Goal: Task Accomplishment & Management: Complete application form

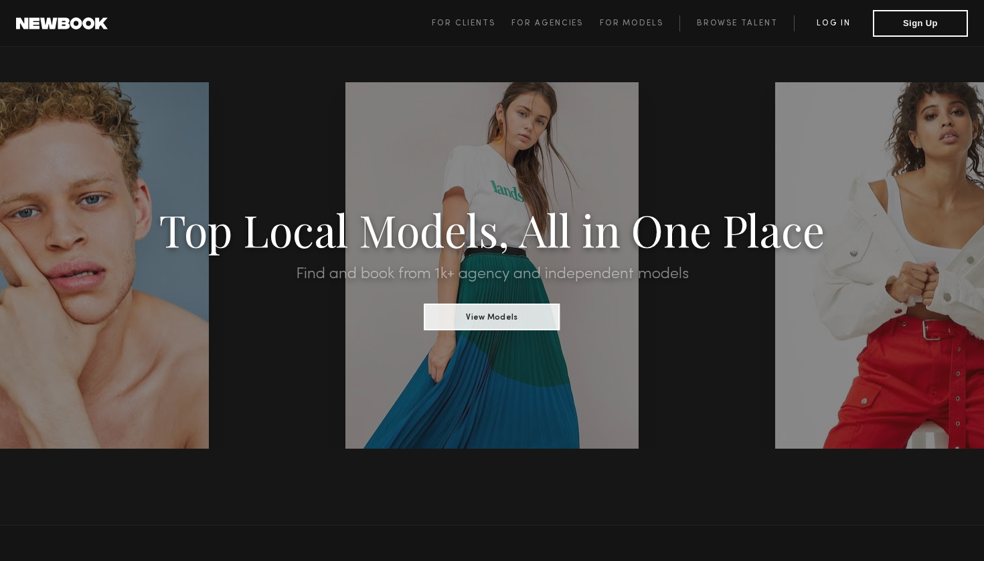
click at [837, 28] on link "Log in" at bounding box center [833, 23] width 79 height 16
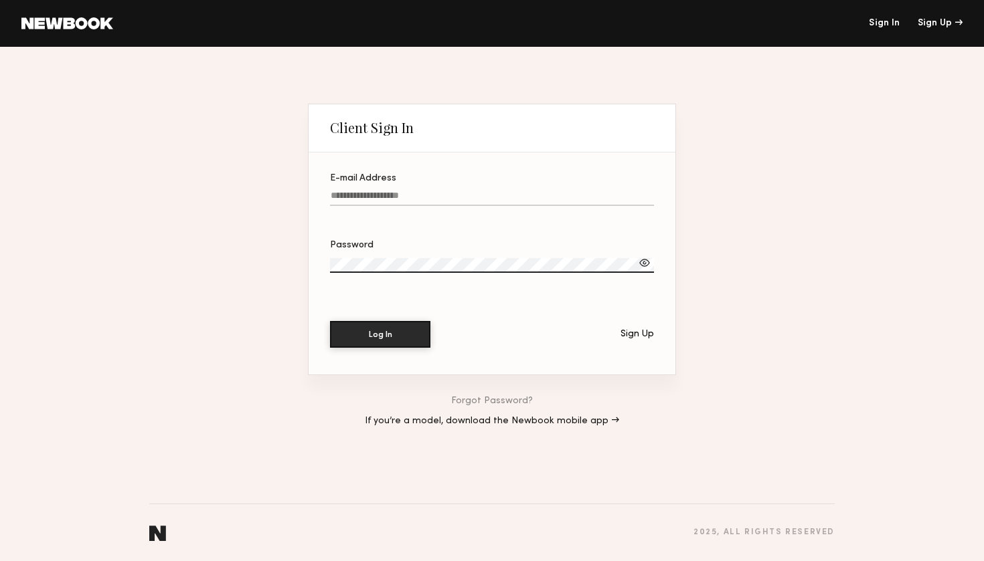
type input "**********"
click at [380, 334] on button "Log In" at bounding box center [380, 334] width 100 height 27
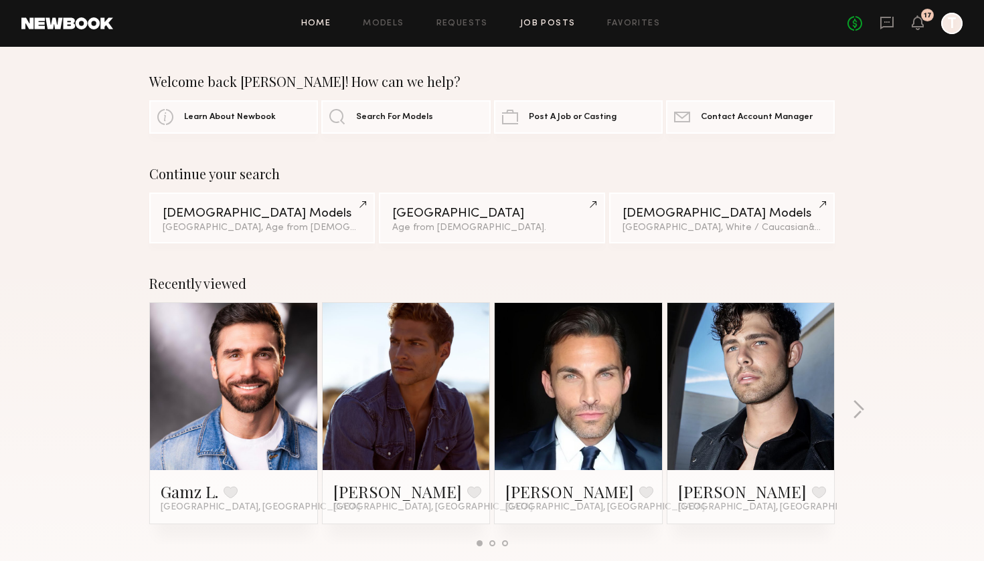
click at [543, 25] on link "Job Posts" at bounding box center [548, 23] width 56 height 9
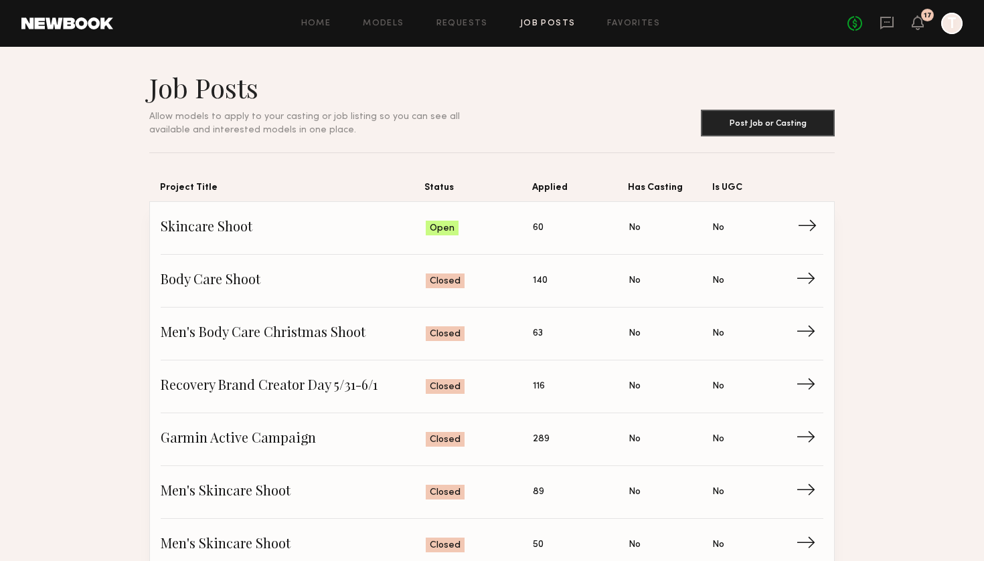
click at [485, 228] on span "Status: Open" at bounding box center [480, 228] width 108 height 20
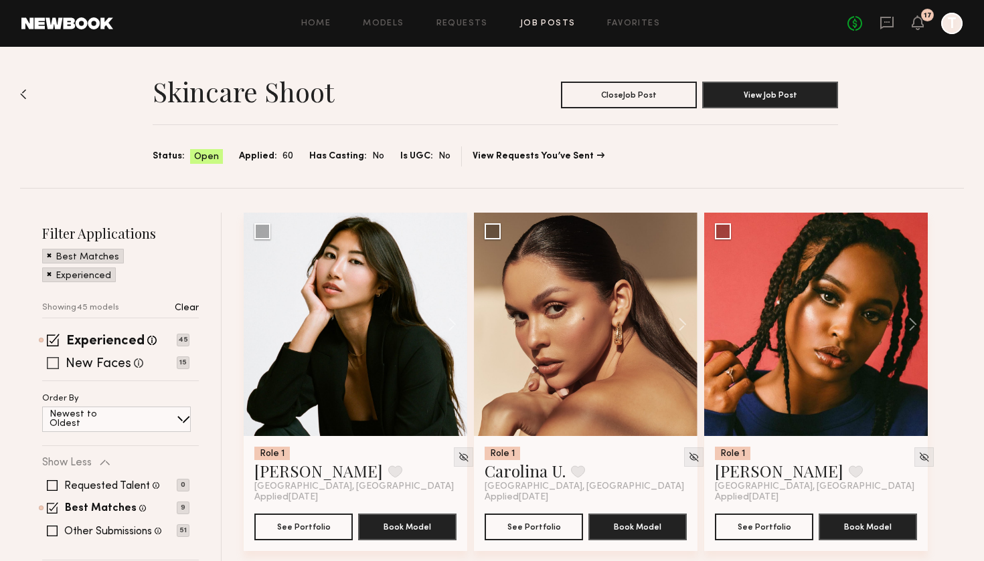
click at [106, 359] on label "New Faces" at bounding box center [99, 364] width 66 height 13
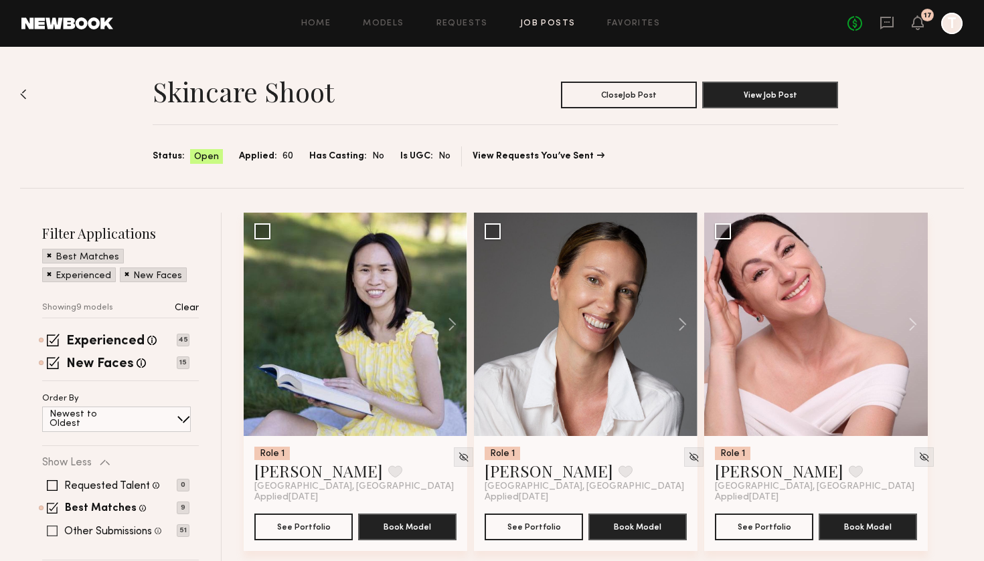
click at [76, 529] on label "Other Submissions" at bounding box center [108, 532] width 88 height 11
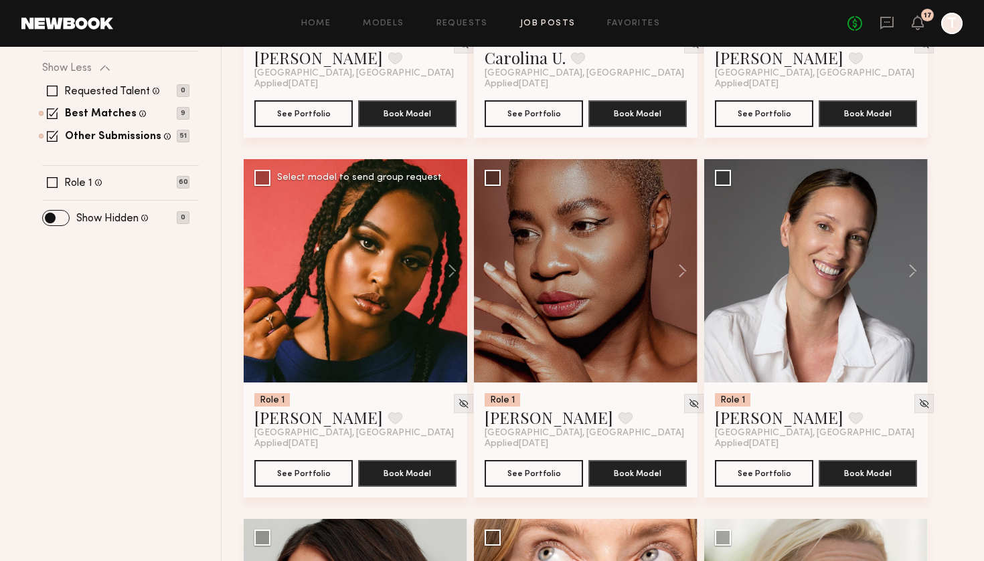
scroll to position [432, 0]
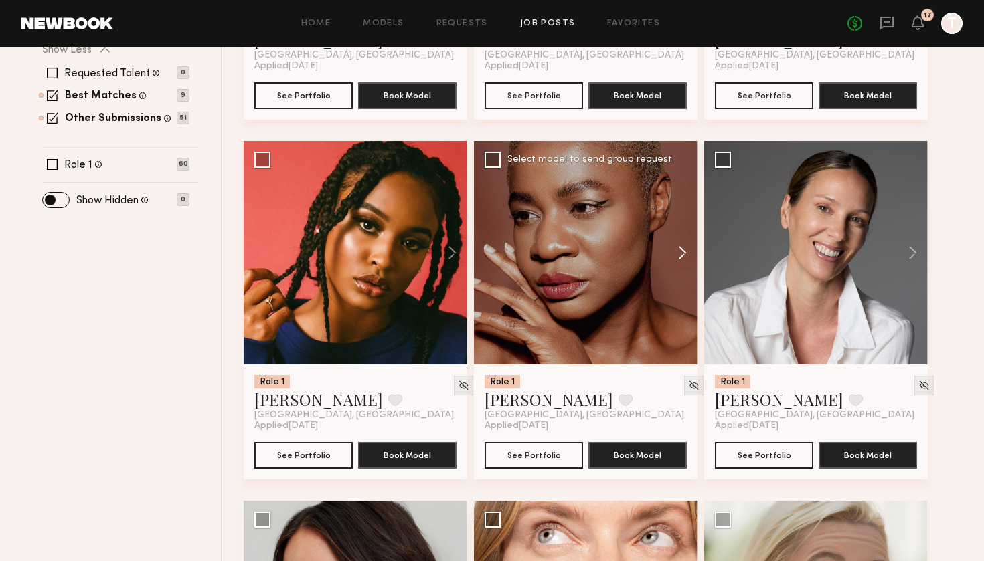
click at [678, 253] on button at bounding box center [675, 252] width 43 height 223
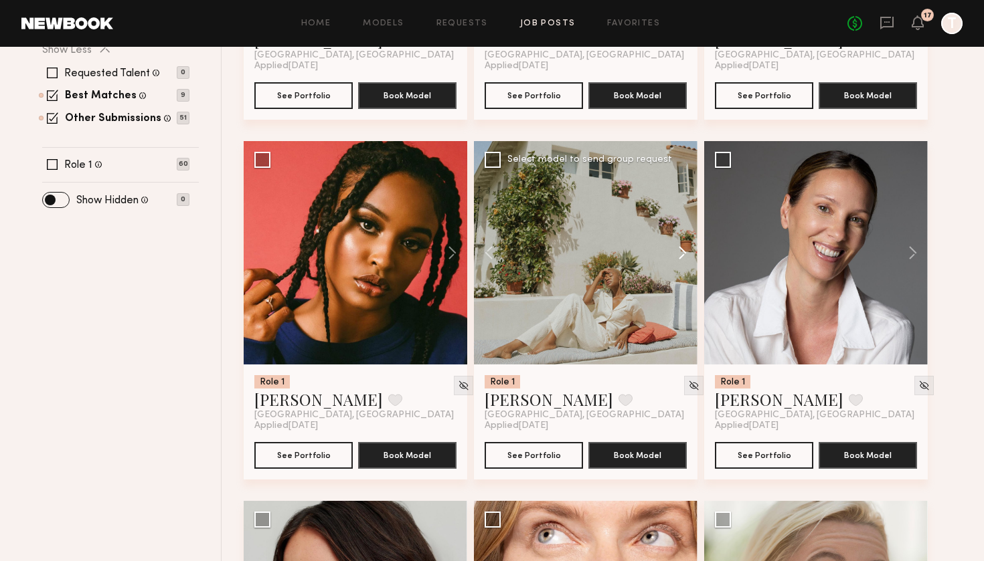
click at [678, 253] on button at bounding box center [675, 252] width 43 height 223
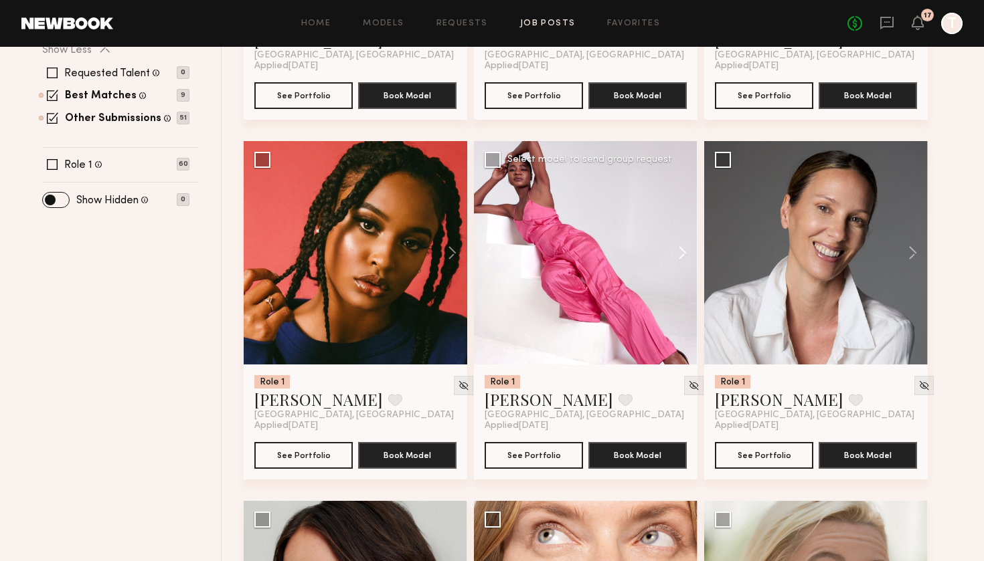
click at [678, 253] on button at bounding box center [675, 252] width 43 height 223
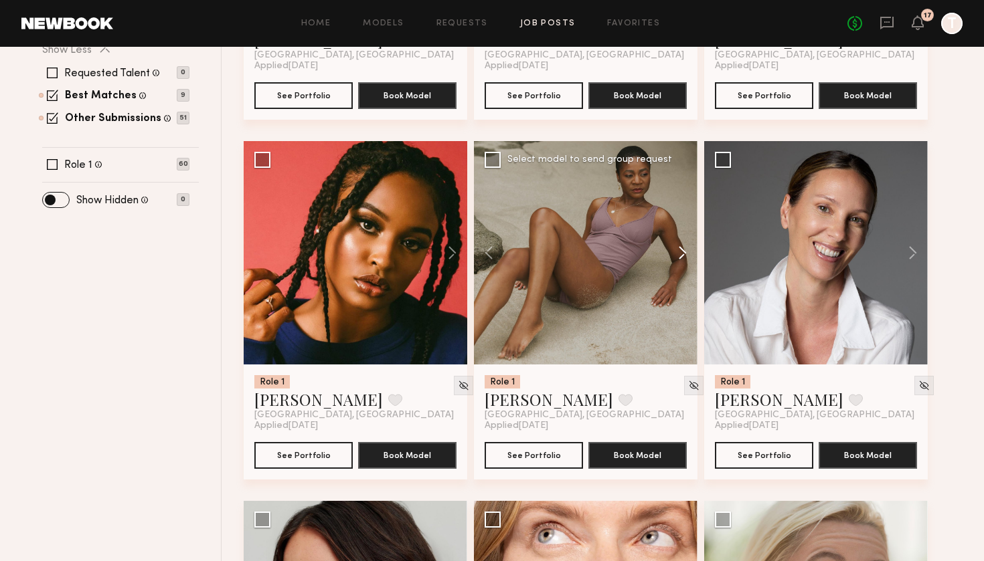
click at [678, 253] on button at bounding box center [675, 252] width 43 height 223
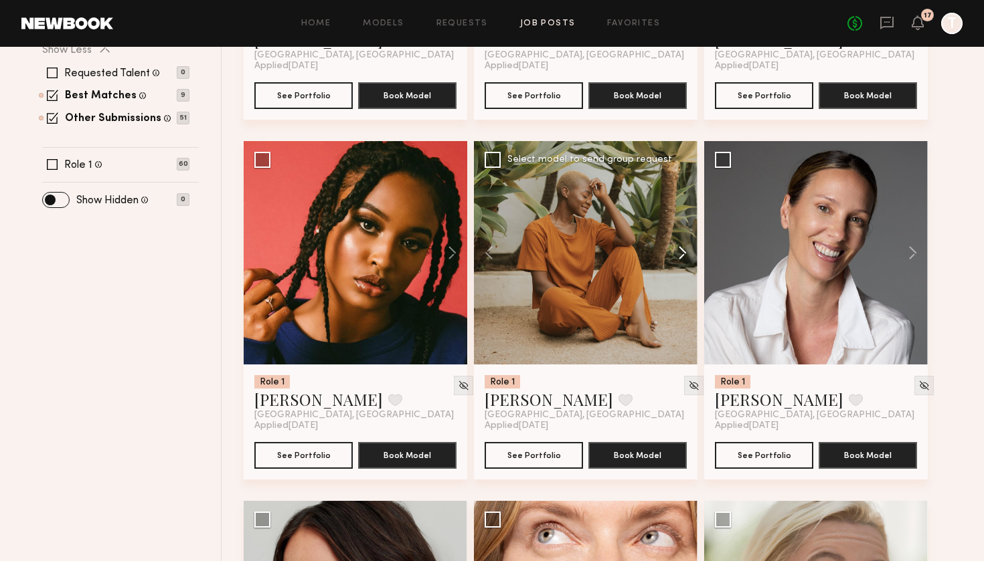
click at [678, 253] on button at bounding box center [675, 252] width 43 height 223
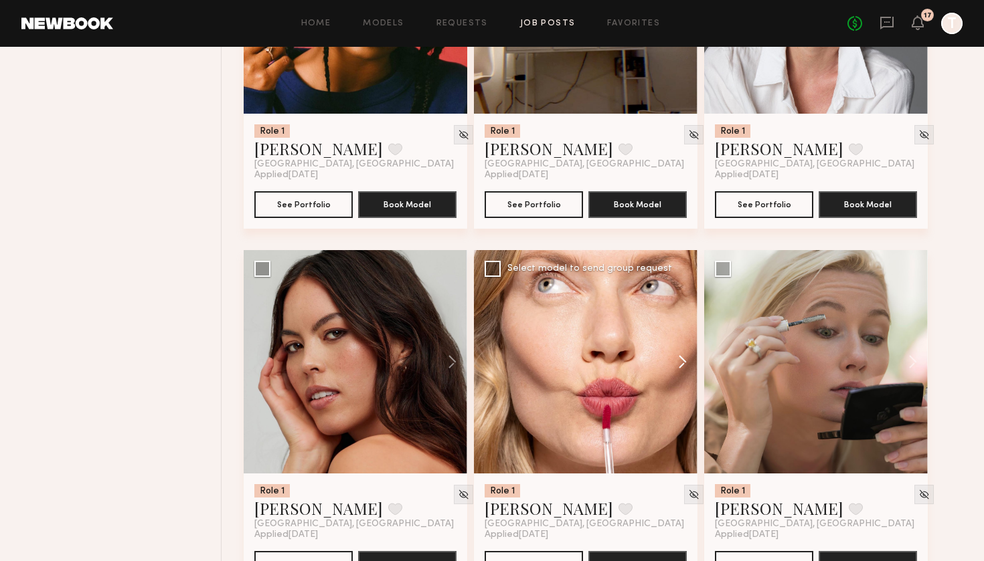
scroll to position [685, 0]
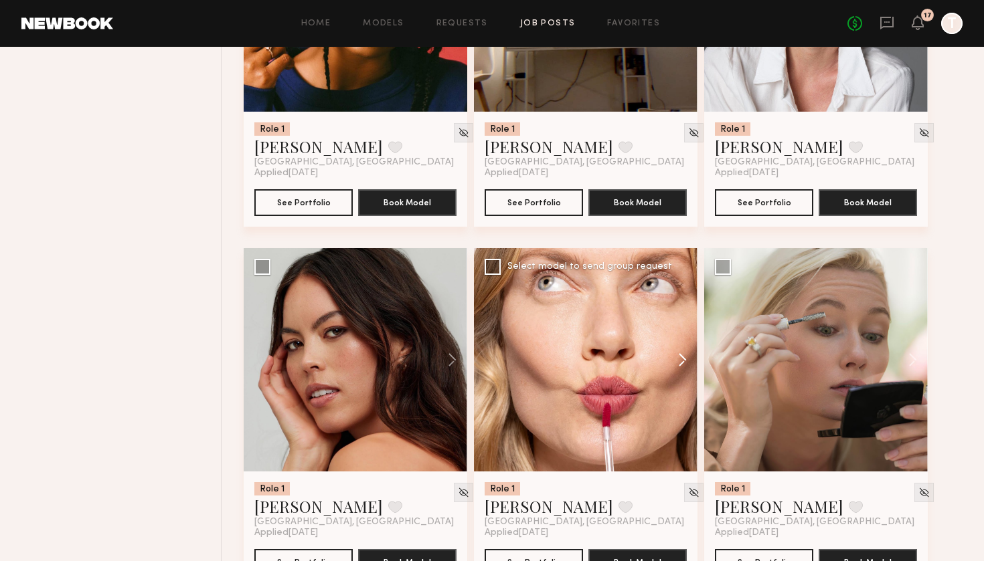
click at [678, 367] on button at bounding box center [675, 359] width 43 height 223
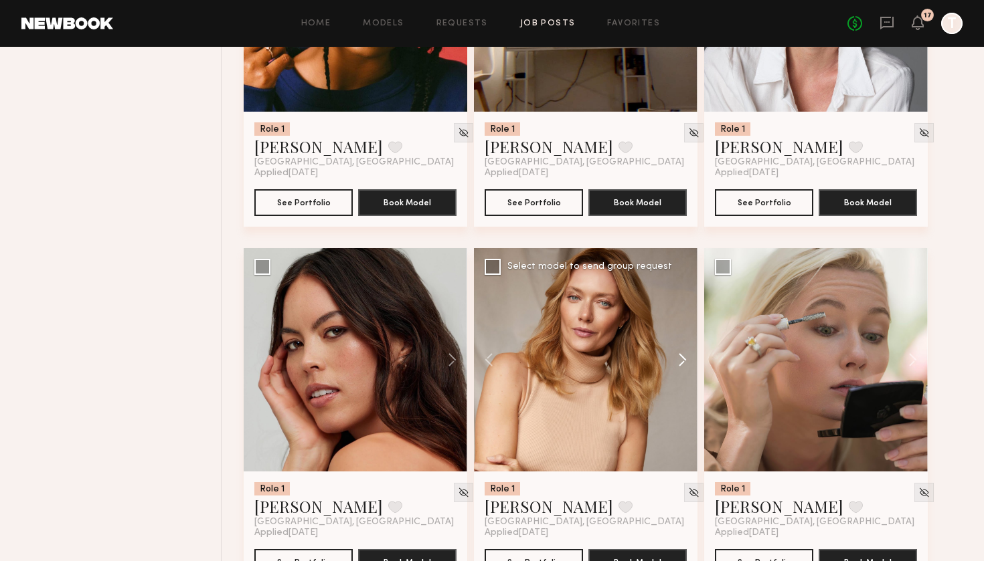
click at [678, 367] on button at bounding box center [675, 359] width 43 height 223
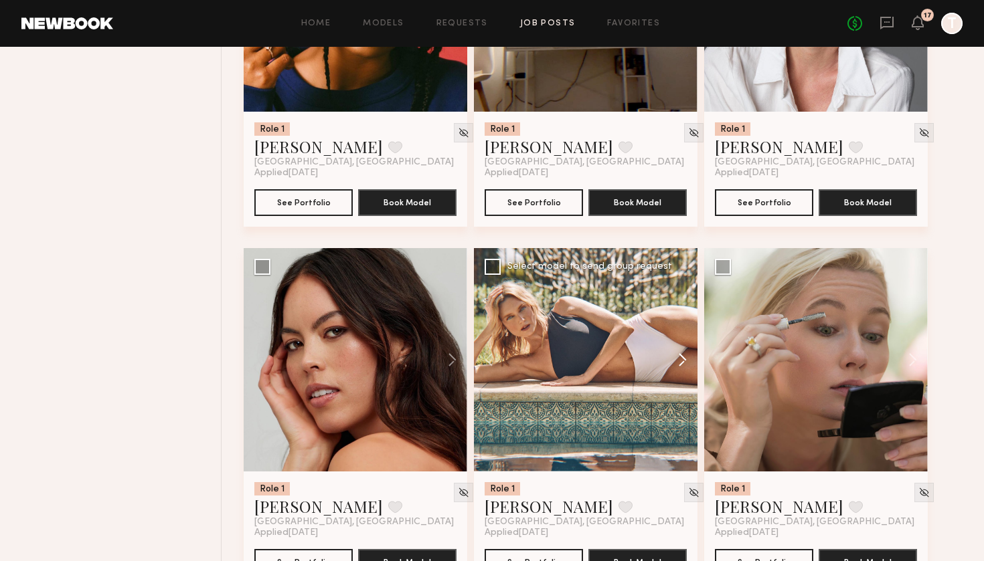
click at [678, 367] on button at bounding box center [675, 359] width 43 height 223
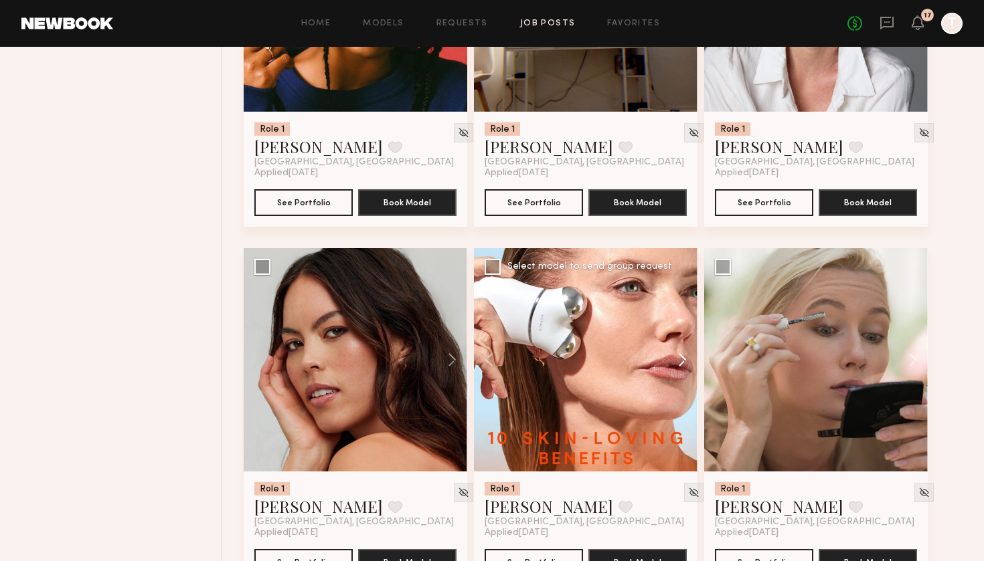
click at [678, 367] on button at bounding box center [675, 359] width 43 height 223
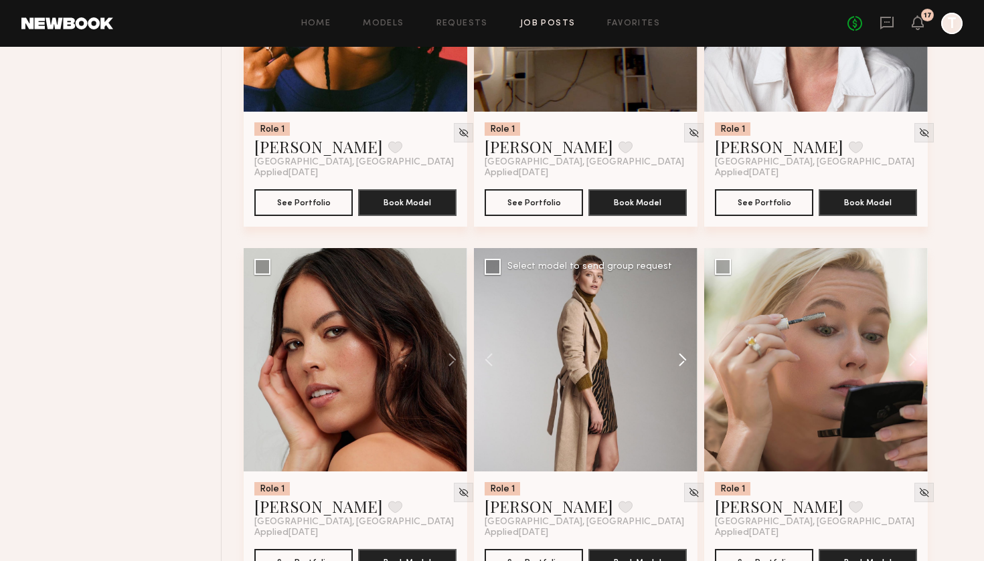
click at [678, 367] on button at bounding box center [675, 359] width 43 height 223
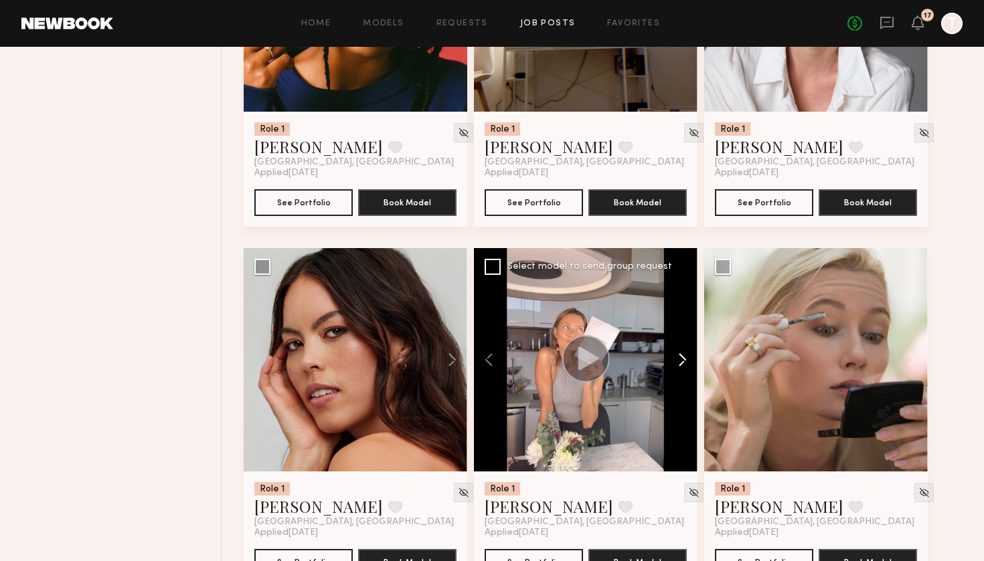
click at [678, 367] on button at bounding box center [675, 359] width 43 height 223
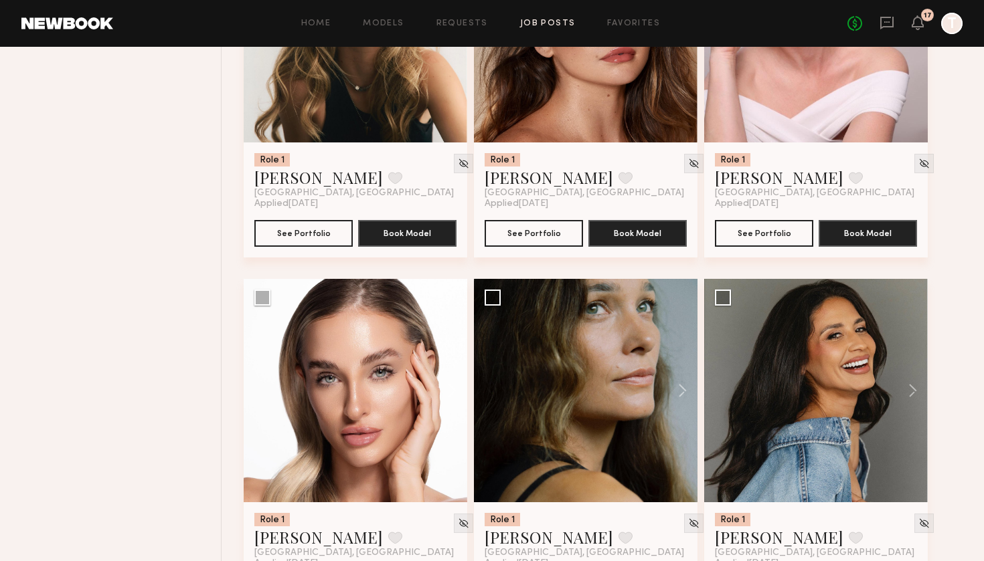
scroll to position [1762, 0]
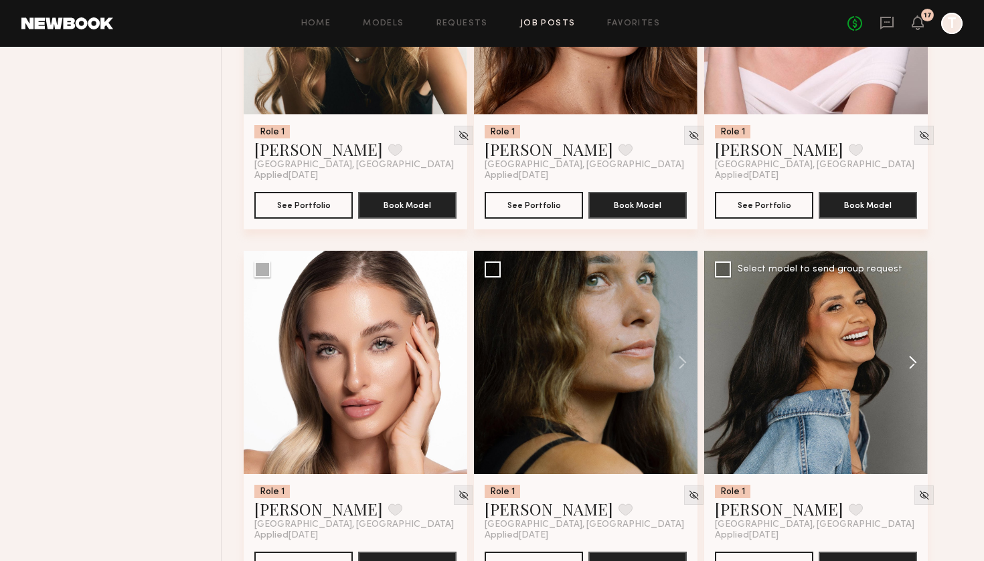
click at [907, 363] on button at bounding box center [906, 362] width 43 height 223
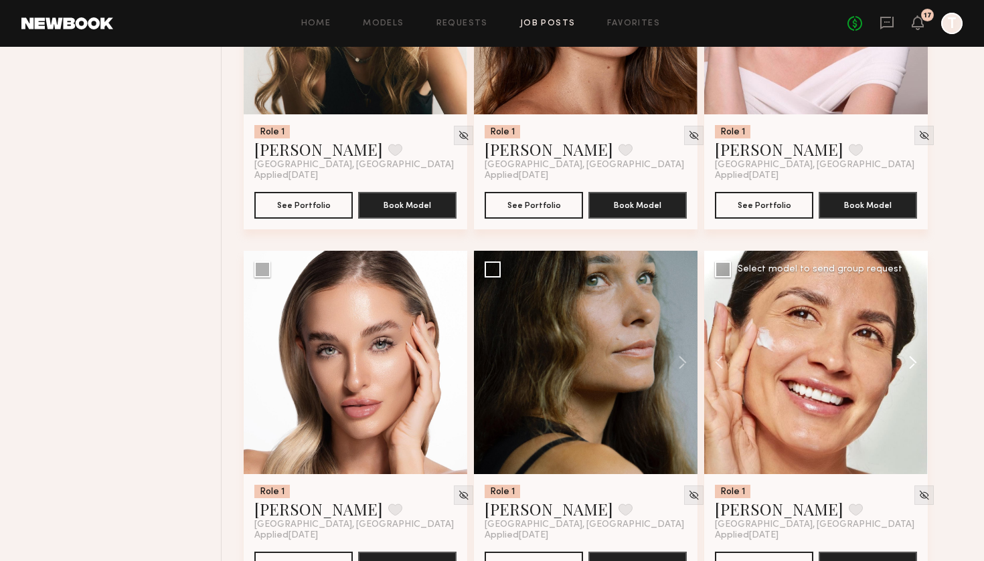
click at [907, 363] on button at bounding box center [906, 362] width 43 height 223
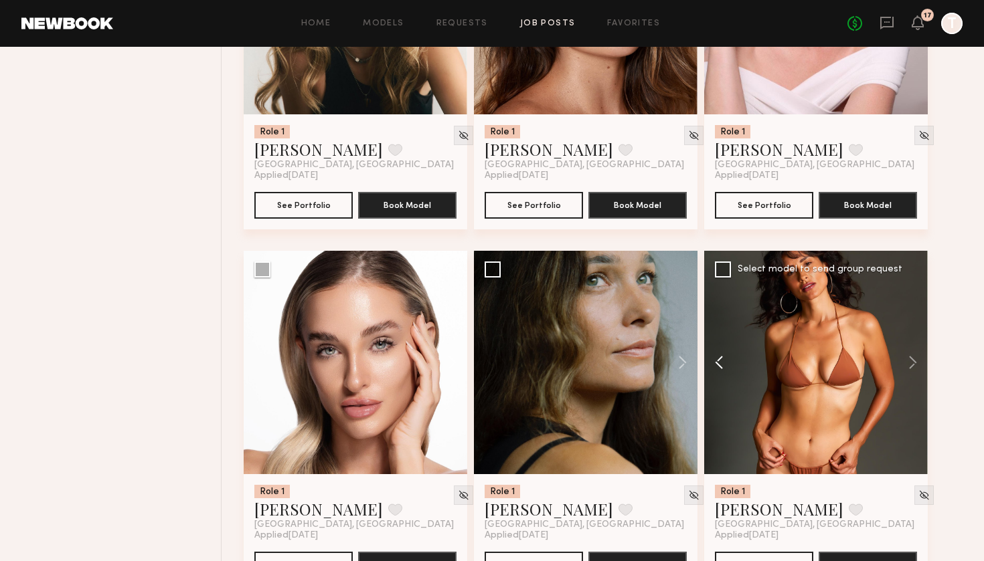
click at [714, 361] on button at bounding box center [725, 362] width 43 height 223
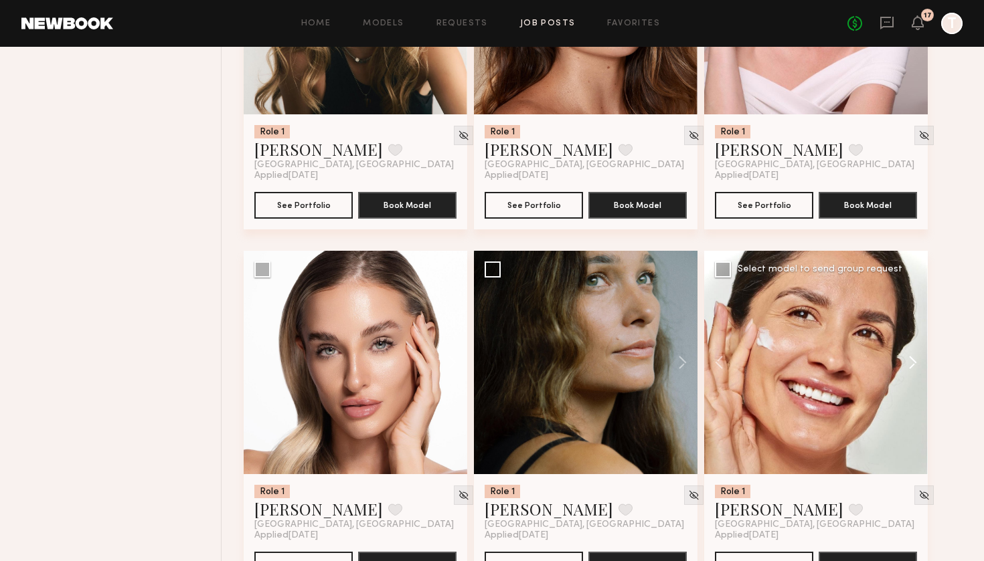
click at [920, 361] on button at bounding box center [906, 362] width 43 height 223
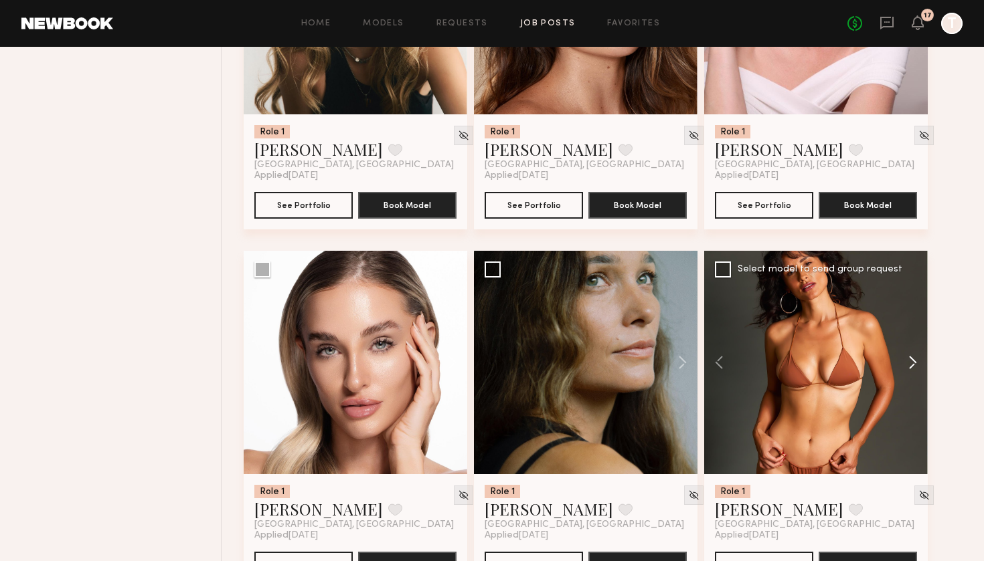
click at [920, 361] on button at bounding box center [906, 362] width 43 height 223
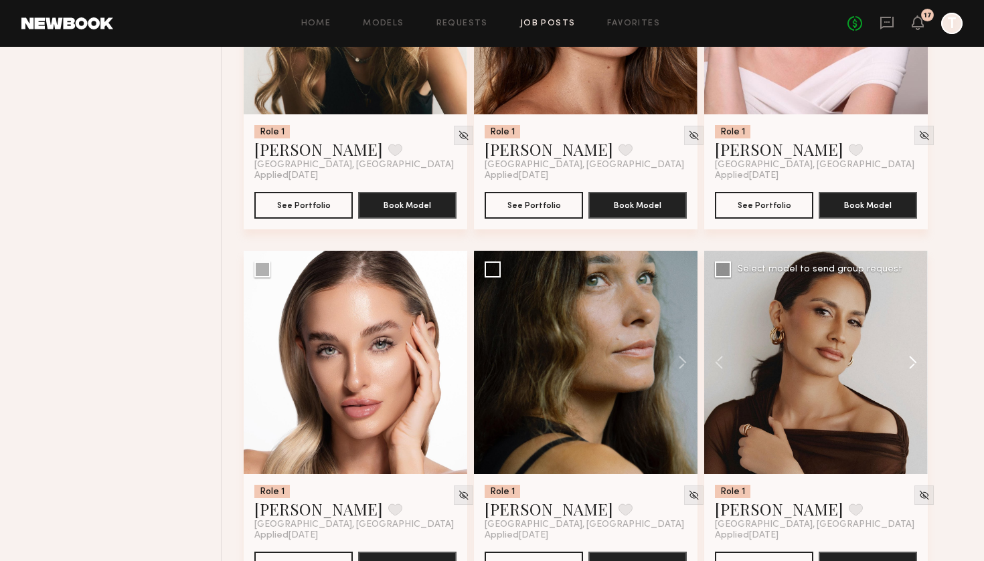
click at [920, 361] on button at bounding box center [906, 362] width 43 height 223
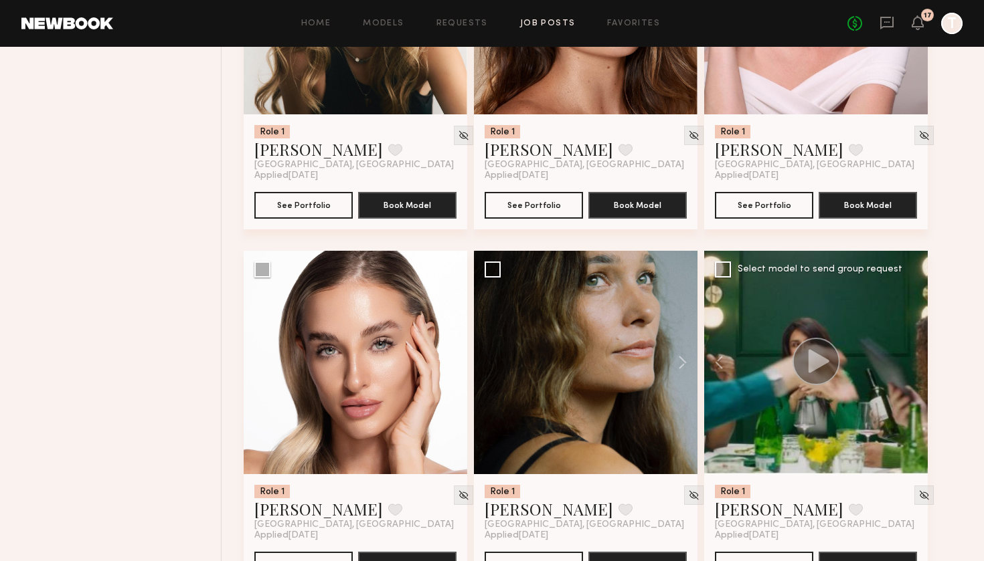
click at [920, 361] on div at bounding box center [815, 362] width 223 height 223
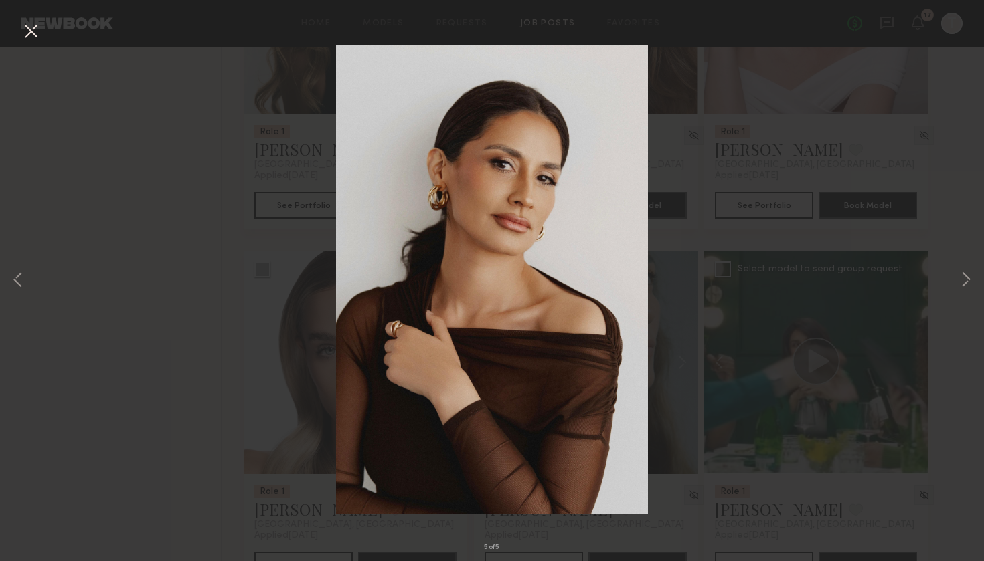
click at [27, 31] on button at bounding box center [30, 32] width 21 height 24
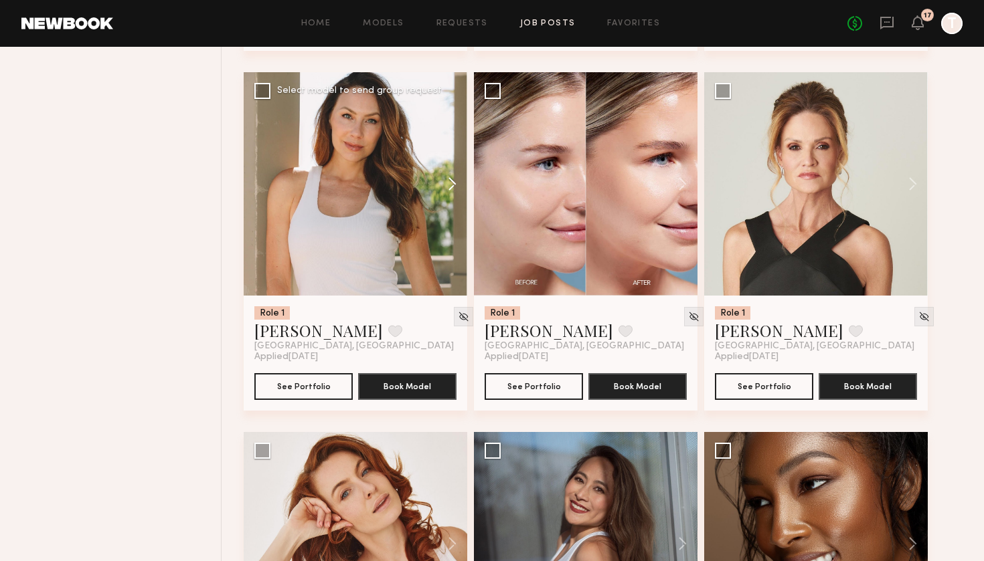
scroll to position [3743, 0]
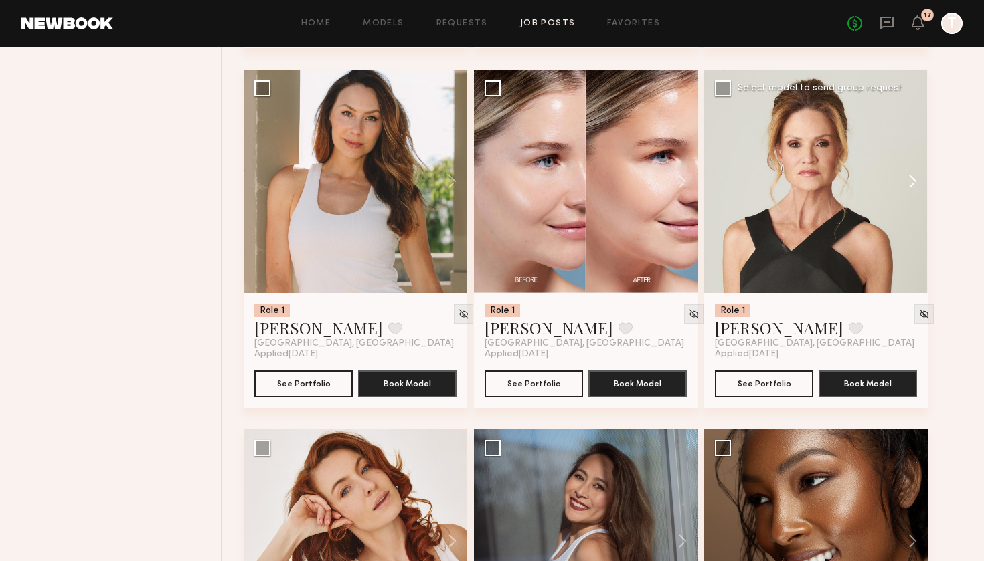
click at [905, 181] on button at bounding box center [906, 181] width 43 height 223
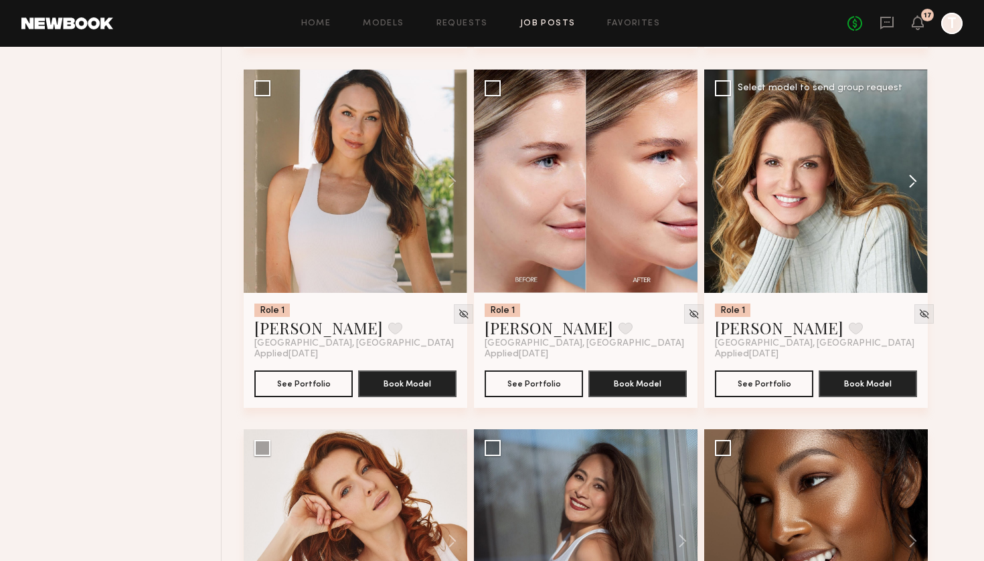
click at [905, 181] on button at bounding box center [906, 181] width 43 height 223
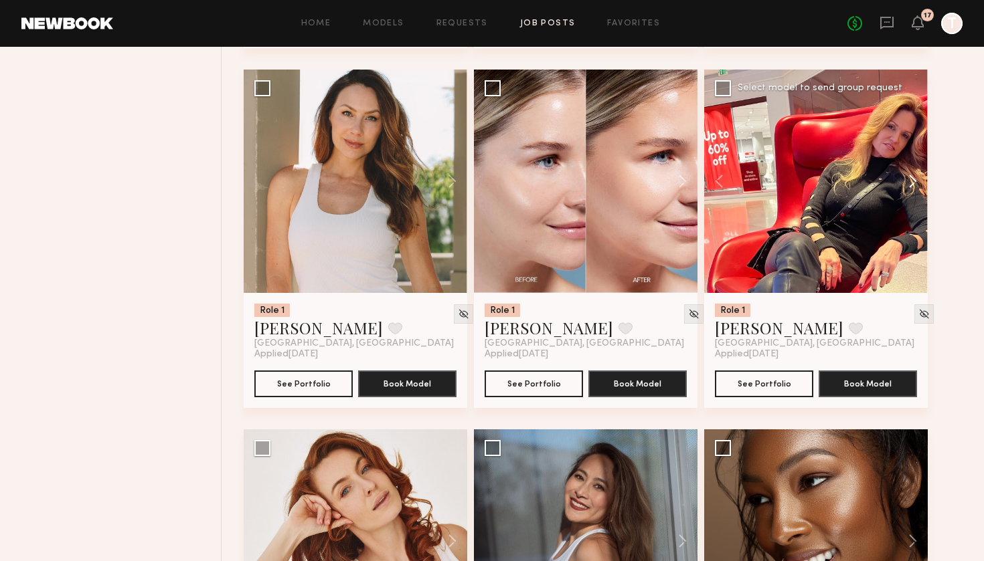
click at [905, 181] on button at bounding box center [906, 181] width 43 height 223
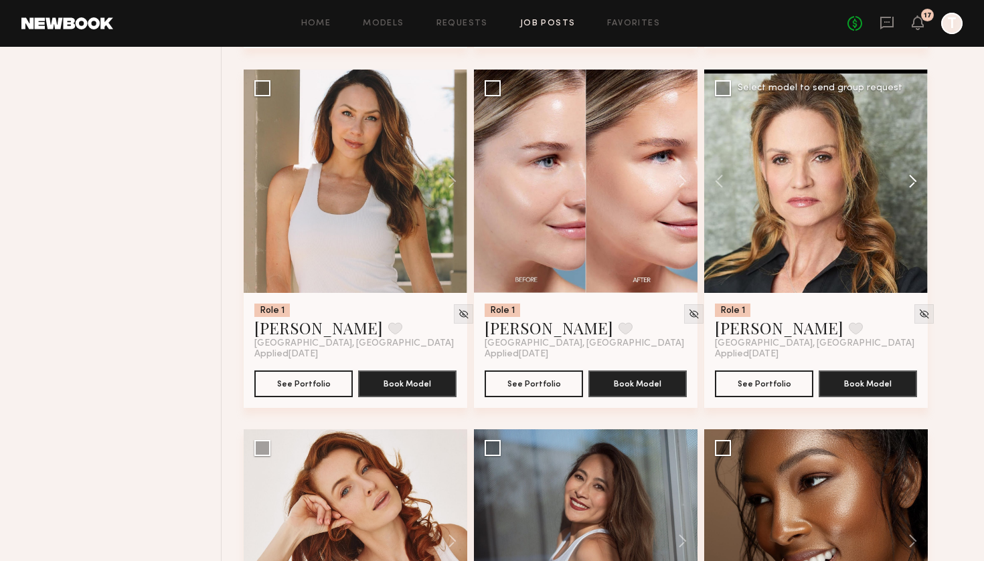
click at [905, 181] on button at bounding box center [906, 181] width 43 height 223
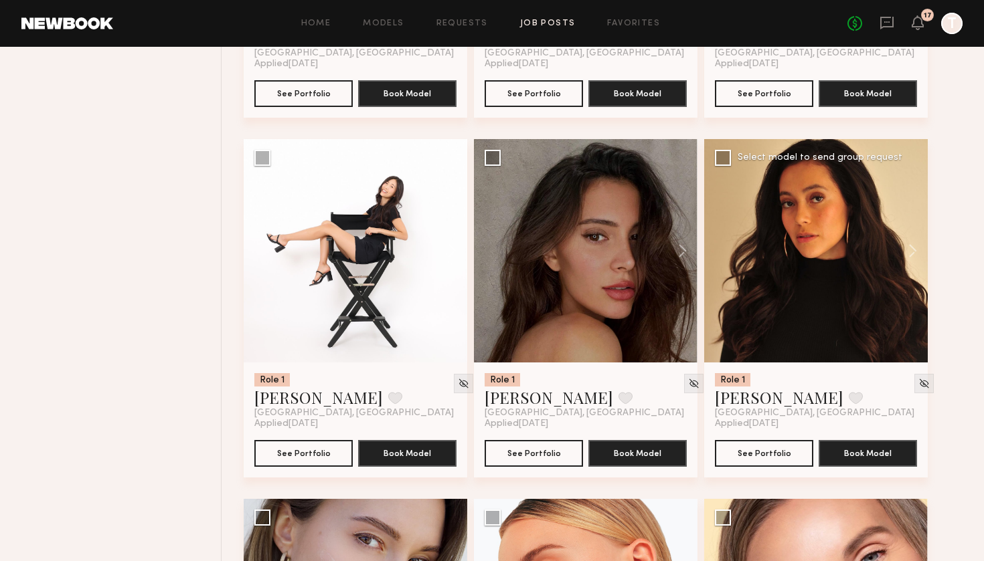
scroll to position [5806, 0]
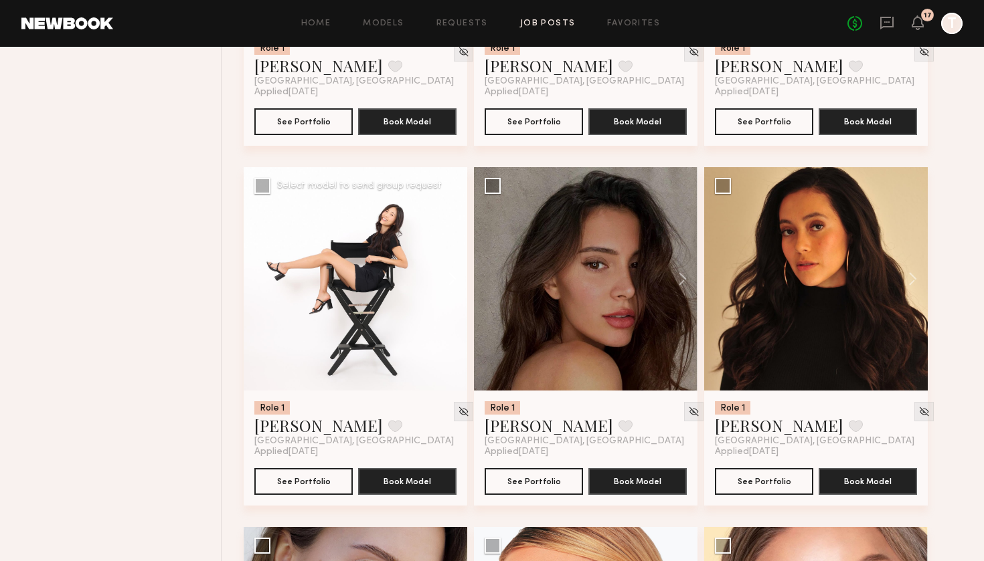
click at [458, 278] on button at bounding box center [445, 278] width 43 height 223
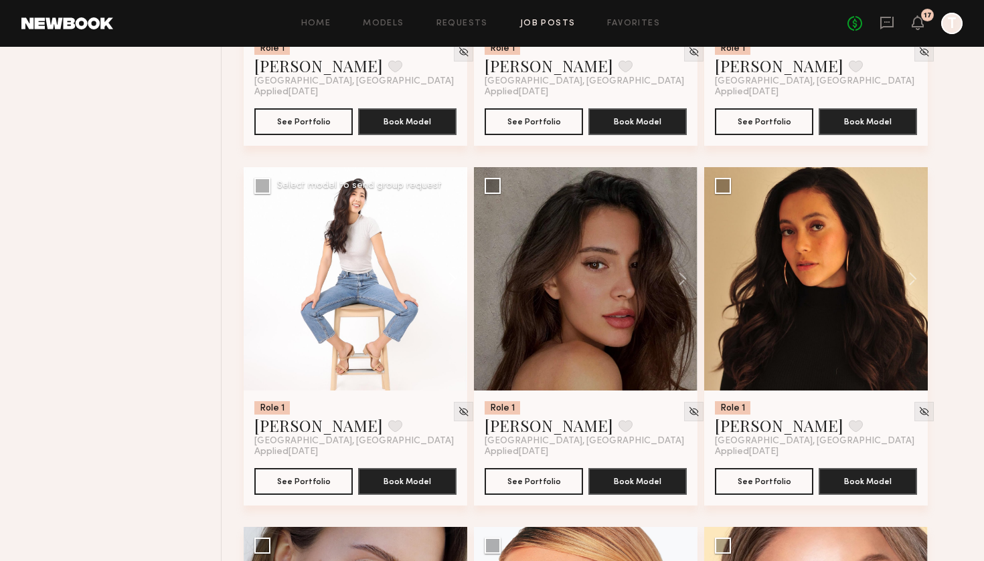
click at [458, 278] on button at bounding box center [445, 278] width 43 height 223
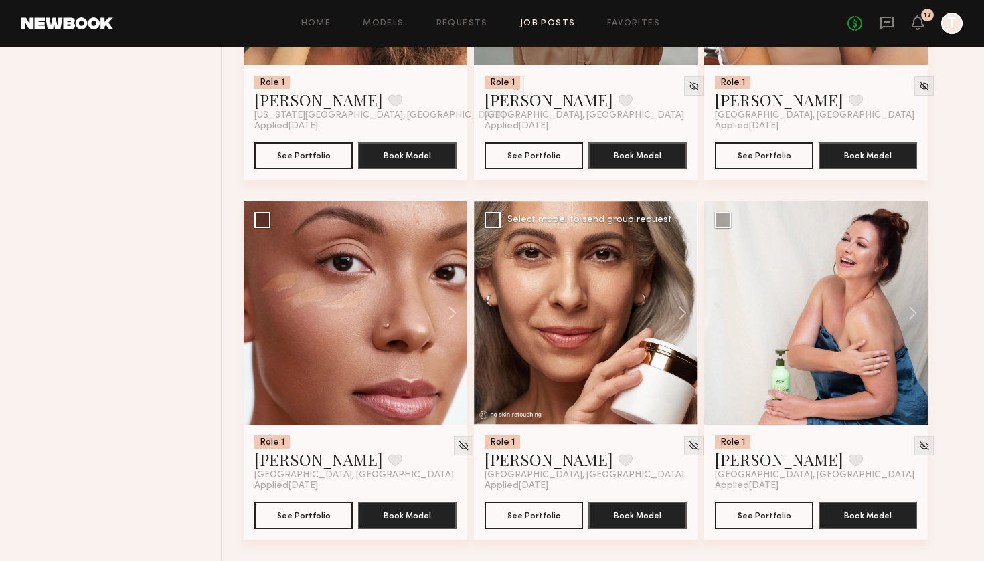
scroll to position [6851, 0]
click at [683, 312] on button at bounding box center [675, 312] width 43 height 223
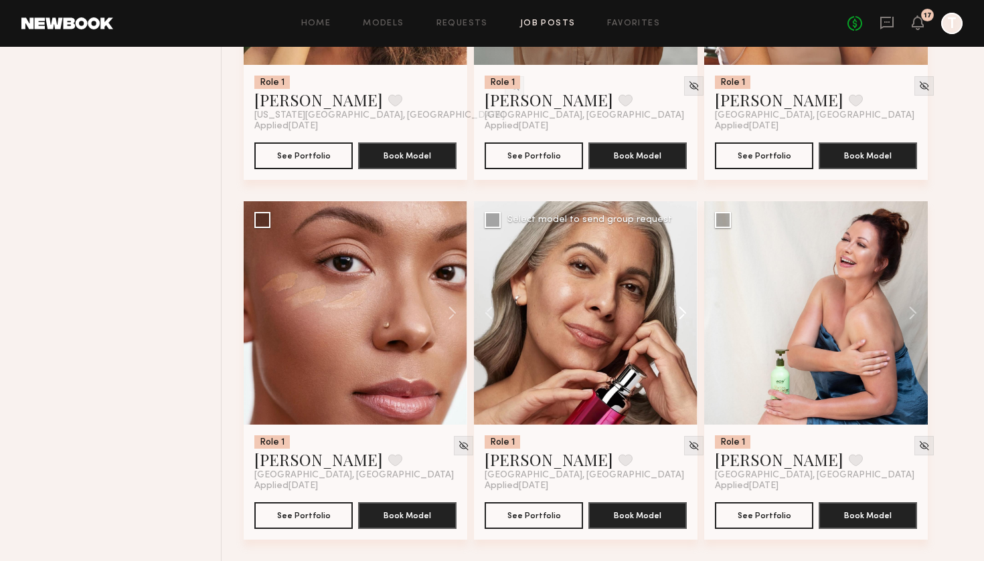
click at [683, 312] on button at bounding box center [675, 312] width 43 height 223
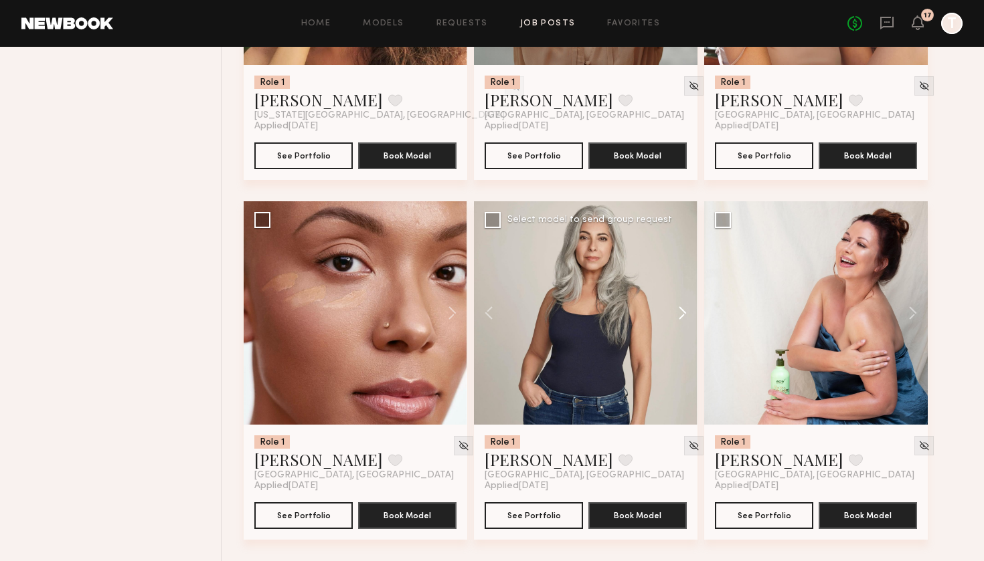
click at [683, 312] on button at bounding box center [675, 312] width 43 height 223
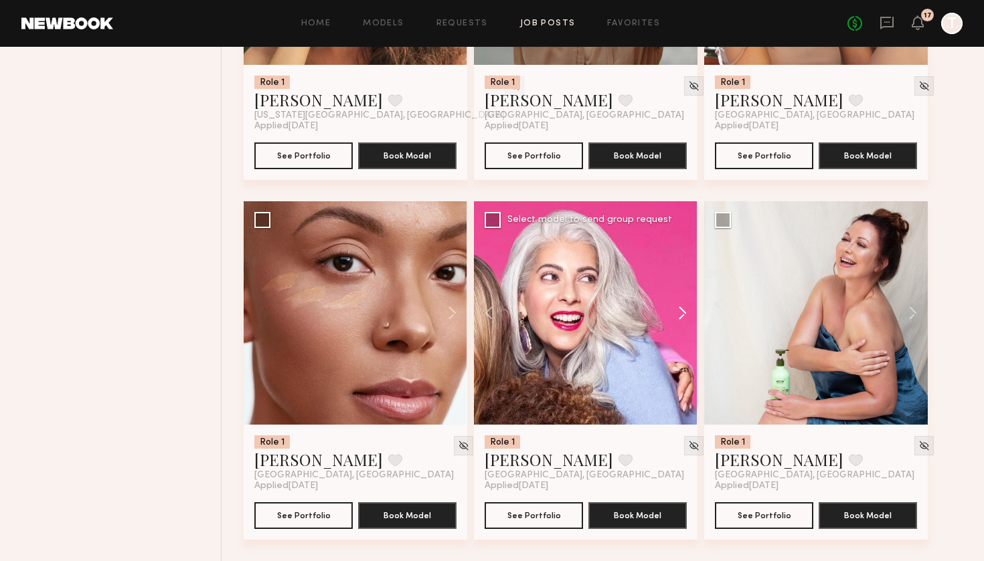
click at [683, 312] on button at bounding box center [675, 312] width 43 height 223
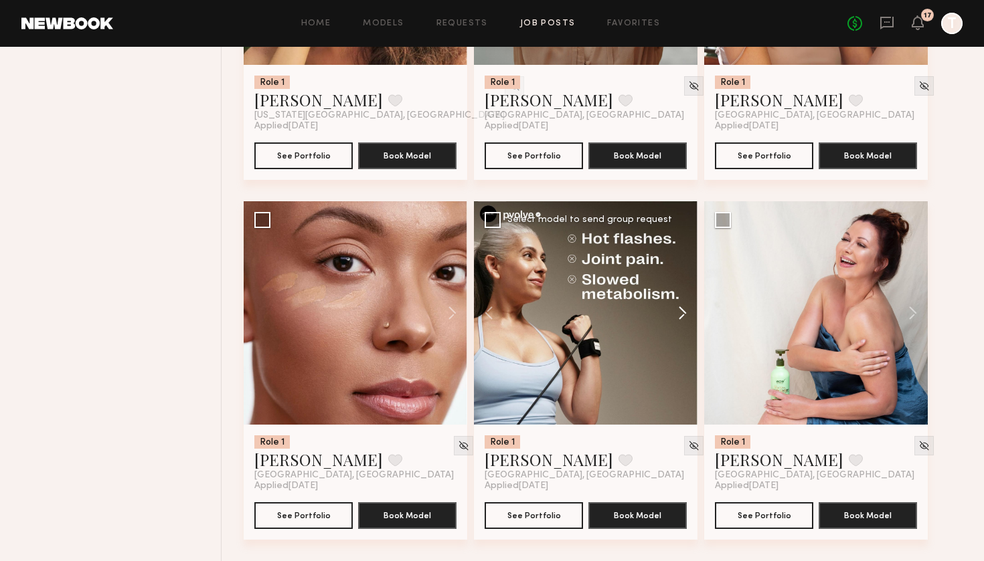
click at [683, 312] on button at bounding box center [675, 312] width 43 height 223
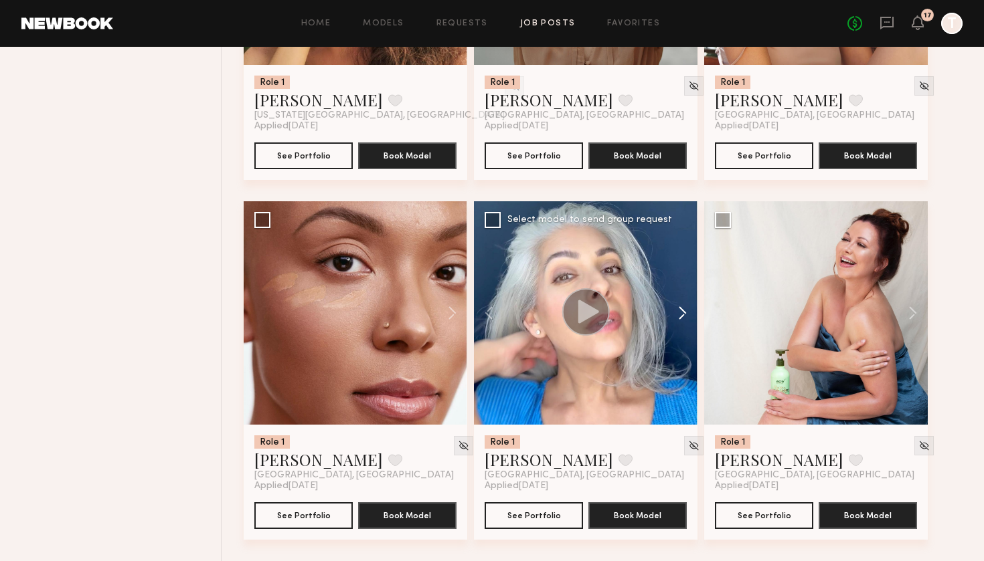
click at [683, 312] on button at bounding box center [675, 312] width 43 height 223
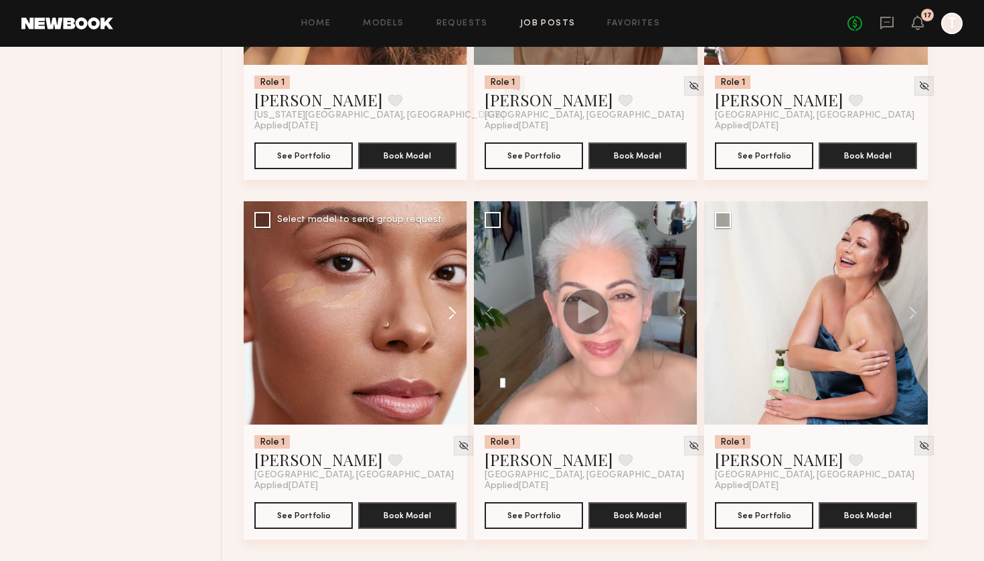
click at [443, 310] on button at bounding box center [445, 312] width 43 height 223
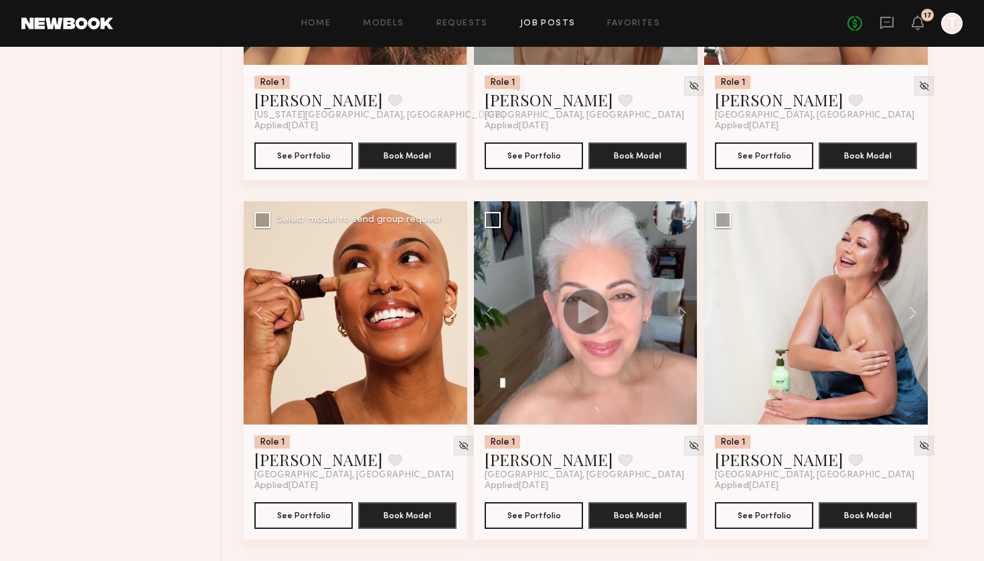
click at [443, 310] on button at bounding box center [445, 312] width 43 height 223
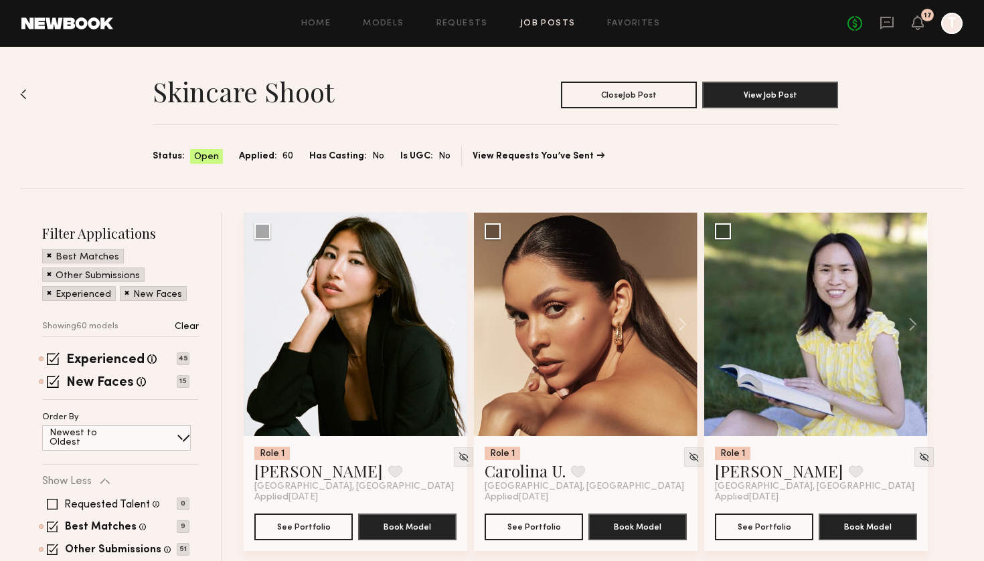
scroll to position [0, 0]
